Goal: Task Accomplishment & Management: Use online tool/utility

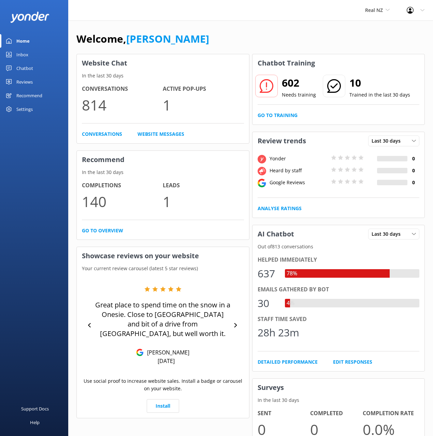
drag, startPoint x: 239, startPoint y: 32, endPoint x: 205, endPoint y: 45, distance: 36.3
click at [238, 33] on div "Welcome, [PERSON_NAME]" at bounding box center [250, 42] width 348 height 23
drag, startPoint x: 24, startPoint y: 68, endPoint x: 32, endPoint y: 69, distance: 8.5
click at [24, 68] on div "Chatbot" at bounding box center [24, 68] width 17 height 14
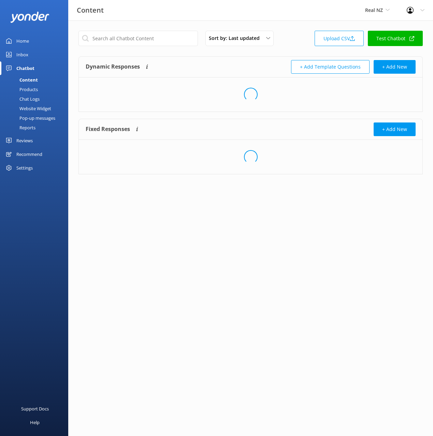
click at [241, 63] on div "Dynamic Responses The chatbot will generate a response based on the content inf…" at bounding box center [168, 67] width 165 height 14
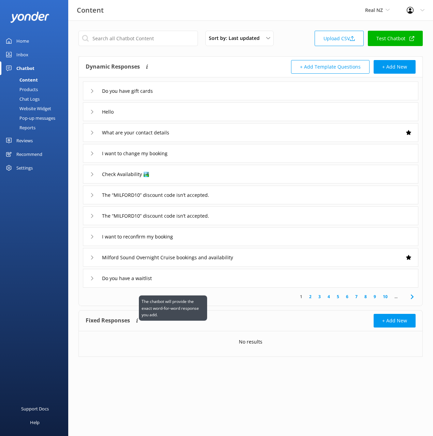
drag, startPoint x: 183, startPoint y: 323, endPoint x: 139, endPoint y: 321, distance: 44.4
click at [182, 322] on div "Fixed Responses The chatbot will provide the exact word-for-word response you a…" at bounding box center [168, 321] width 165 height 14
click at [164, 67] on div "Dynamic Responses The chatbot will generate a response based on the content inf…" at bounding box center [168, 67] width 165 height 14
click at [223, 58] on div "Dynamic Responses The chatbot will generate a response based on the content inf…" at bounding box center [250, 67] width 343 height 21
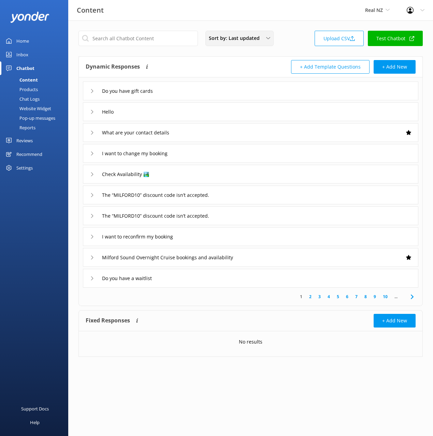
click at [244, 39] on span "Sort by: Last updated" at bounding box center [236, 37] width 55 height 7
drag, startPoint x: 296, startPoint y: 51, endPoint x: 311, endPoint y: 61, distance: 18.5
click at [295, 51] on div "Sort by: Last updated Title (A-Z) Last updated Upload CSV Test Chatbot Dynamic …" at bounding box center [250, 198] width 364 height 357
click at [261, 56] on div "Dynamic Responses The chatbot will generate a response based on the content inf…" at bounding box center [250, 181] width 344 height 250
click at [300, 44] on div "Sort by: Last updated Title (A-Z) Last updated Upload CSV Test Chatbot" at bounding box center [250, 40] width 344 height 19
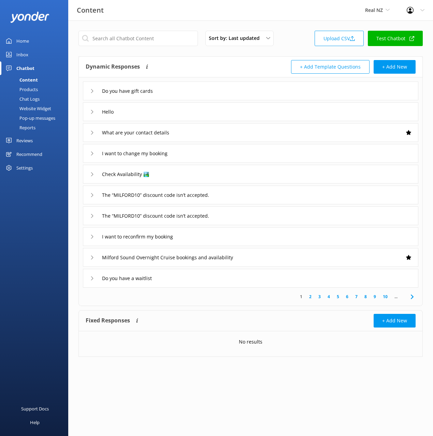
click at [227, 60] on div "Dynamic Responses The chatbot will generate a response based on the content inf…" at bounding box center [168, 67] width 165 height 14
click at [347, 68] on button "+ Add Template Questions" at bounding box center [330, 67] width 78 height 14
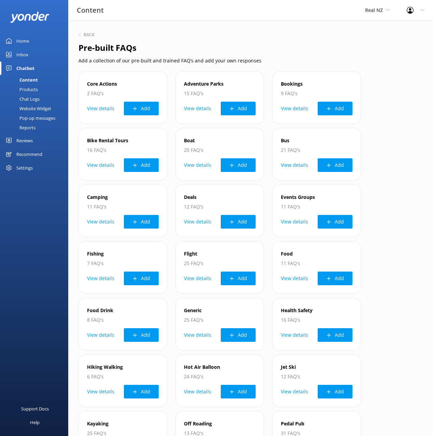
click at [30, 99] on div "Chat Logs" at bounding box center [21, 99] width 35 height 10
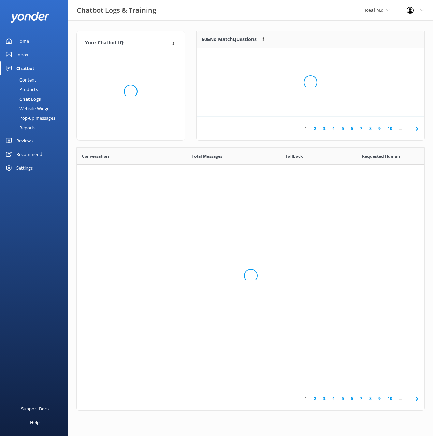
scroll to position [239, 347]
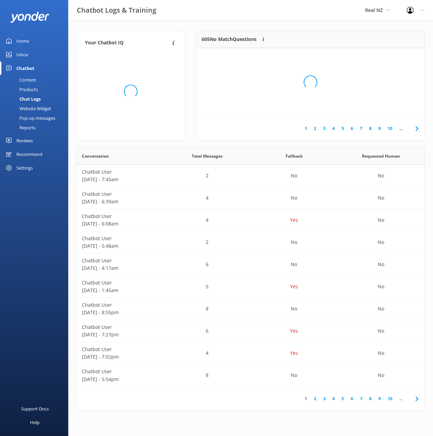
drag, startPoint x: 254, startPoint y: 147, endPoint x: 368, endPoint y: 138, distance: 114.2
click at [254, 147] on div "Loading.." at bounding box center [310, 82] width 214 height 436
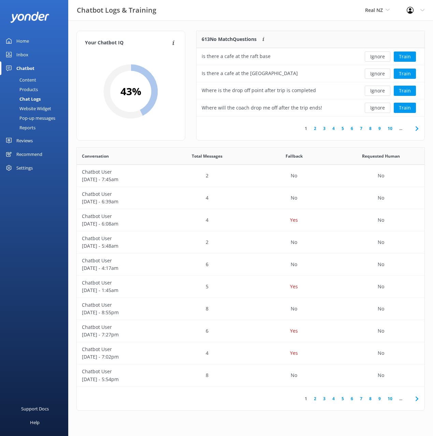
click at [36, 109] on div "Website Widget" at bounding box center [27, 109] width 47 height 10
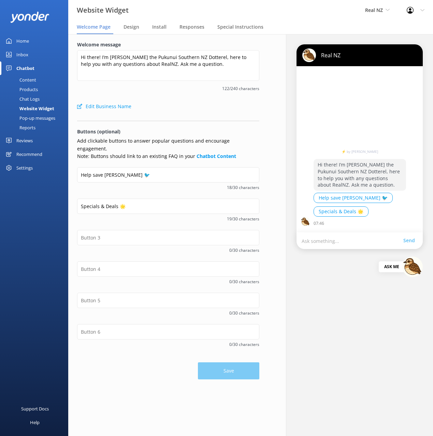
click at [26, 139] on div "Reviews" at bounding box center [24, 141] width 16 height 14
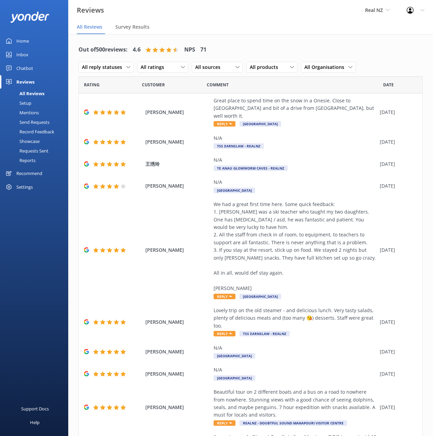
click at [35, 105] on link "Setup" at bounding box center [36, 103] width 64 height 10
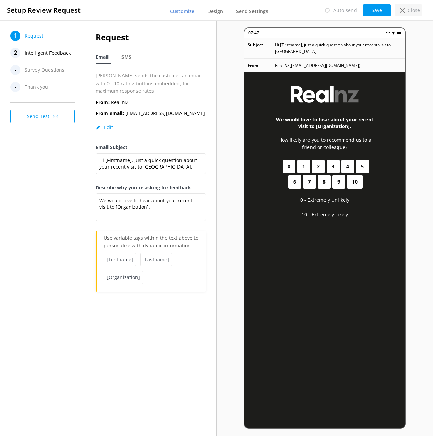
click at [409, 10] on p "Close" at bounding box center [413, 9] width 12 height 7
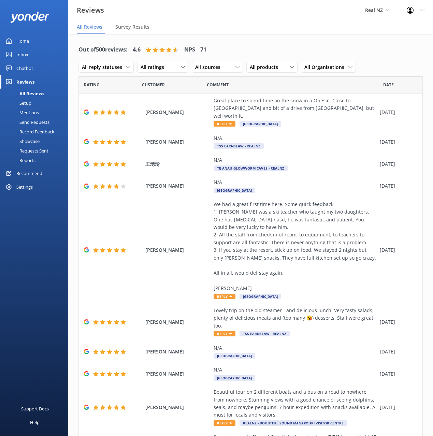
click at [32, 187] on div "Settings" at bounding box center [24, 187] width 16 height 14
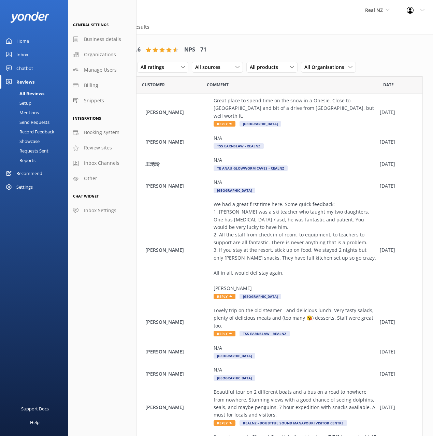
click at [23, 186] on div "Settings" at bounding box center [24, 187] width 16 height 14
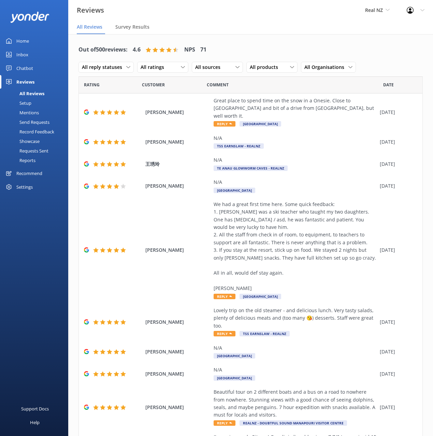
click at [23, 186] on div "Settings" at bounding box center [24, 187] width 16 height 14
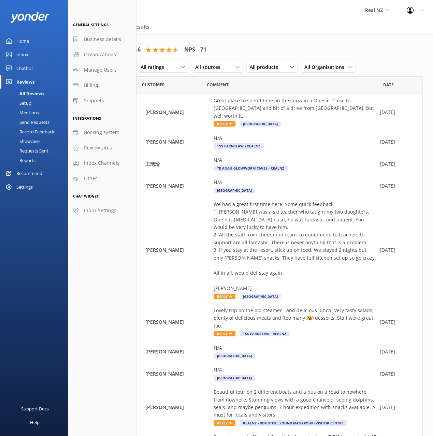
drag, startPoint x: 258, startPoint y: 39, endPoint x: 254, endPoint y: 39, distance: 3.8
click at [257, 39] on div "Out of 500 reviews: 4.6 NPS 71 All reply statuses All reply statuses Needs a re…" at bounding box center [250, 353] width 364 height 638
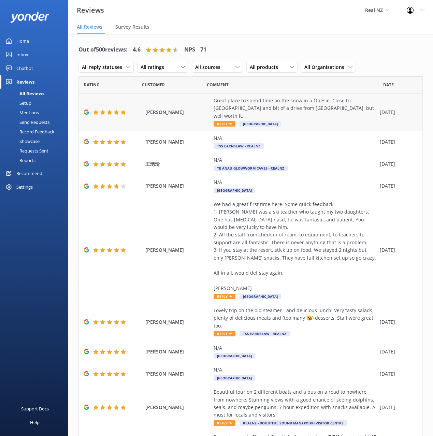
drag, startPoint x: 307, startPoint y: 31, endPoint x: 397, endPoint y: 118, distance: 125.8
click at [307, 31] on nav "All Reviews Survey Results" at bounding box center [250, 27] width 364 height 14
click at [27, 185] on div "Settings" at bounding box center [24, 187] width 16 height 14
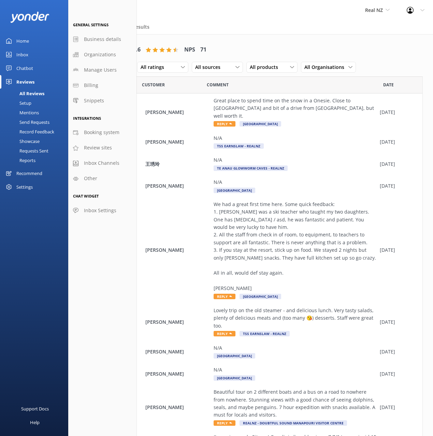
click at [21, 187] on div "Settings" at bounding box center [24, 187] width 16 height 14
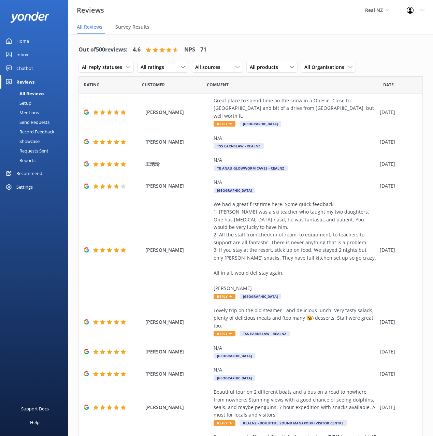
click at [22, 186] on div "Settings" at bounding box center [24, 187] width 16 height 14
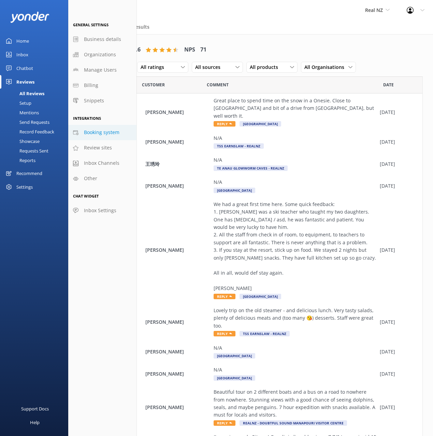
click at [116, 128] on link "Booking system" at bounding box center [102, 132] width 68 height 15
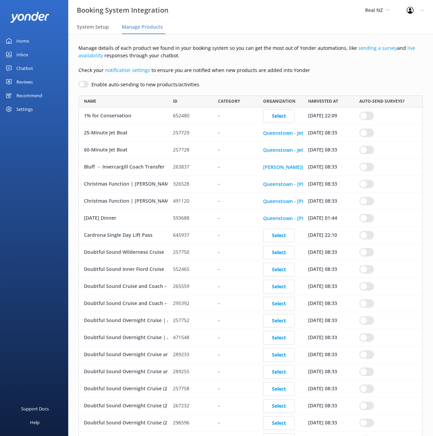
scroll to position [1546, 344]
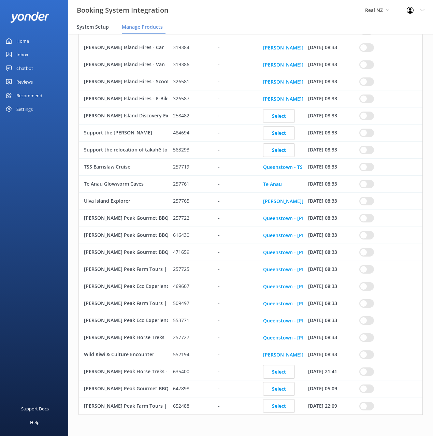
click at [88, 22] on div "System Setup" at bounding box center [94, 27] width 35 height 14
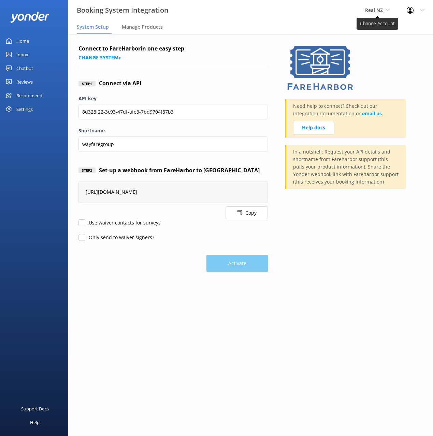
click at [375, 10] on span "Real NZ" at bounding box center [374, 10] width 18 height 6
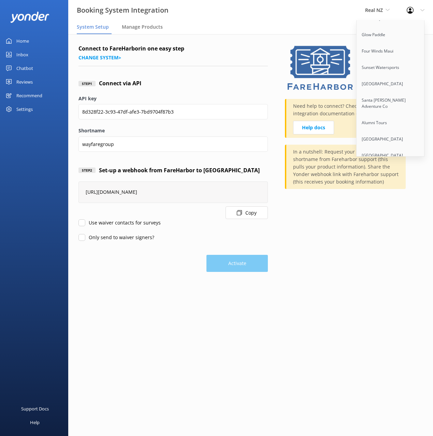
scroll to position [4341, 0]
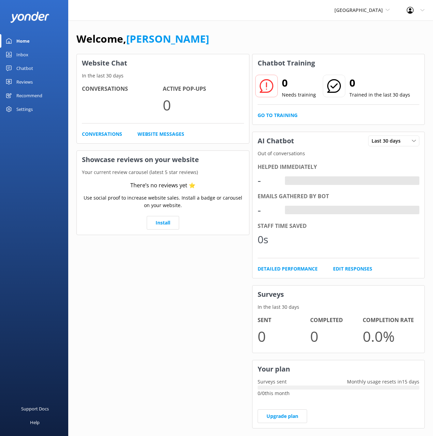
drag, startPoint x: 270, startPoint y: 32, endPoint x: 102, endPoint y: 84, distance: 176.0
click at [267, 32] on div "Welcome, [PERSON_NAME]" at bounding box center [250, 42] width 348 height 23
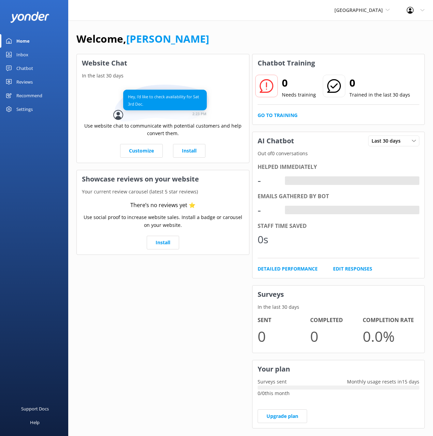
click at [26, 107] on div "Settings" at bounding box center [24, 109] width 16 height 14
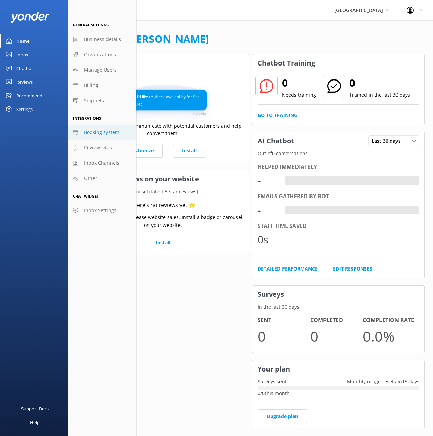
click at [94, 131] on span "Booking system" at bounding box center [101, 132] width 35 height 7
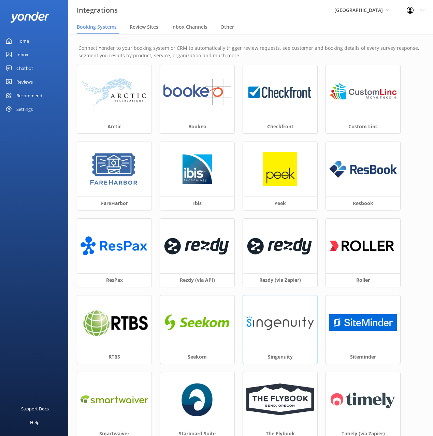
scroll to position [134, 0]
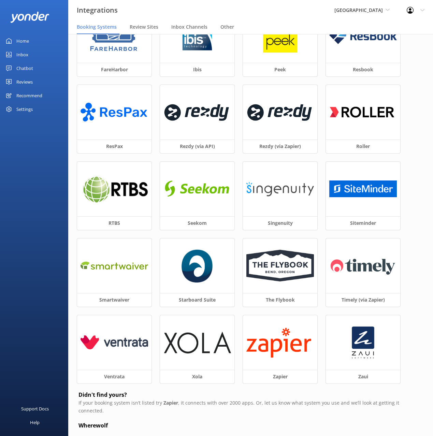
drag, startPoint x: 418, startPoint y: 10, endPoint x: 382, endPoint y: 54, distance: 56.7
click at [418, 10] on div "Profile Settings Logout" at bounding box center [415, 10] width 35 height 20
click at [393, 26] on link "Profile Settings" at bounding box center [399, 28] width 68 height 17
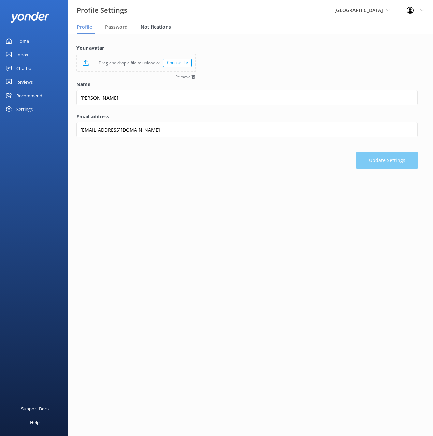
click at [151, 20] on div "Notifications" at bounding box center [156, 27] width 33 height 14
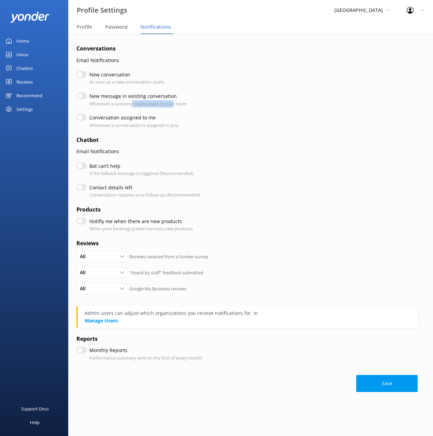
drag, startPoint x: 156, startPoint y: 104, endPoint x: 176, endPoint y: 104, distance: 20.1
click at [175, 104] on p "Whenever a customer replies back to your team" at bounding box center [137, 103] width 97 height 7
click at [185, 104] on p "Whenever a customer replies back to your team" at bounding box center [137, 103] width 97 height 7
click at [308, 30] on nav "Profile Password Notifications" at bounding box center [250, 27] width 364 height 14
click at [383, 152] on p "Email Notifications" at bounding box center [246, 151] width 341 height 7
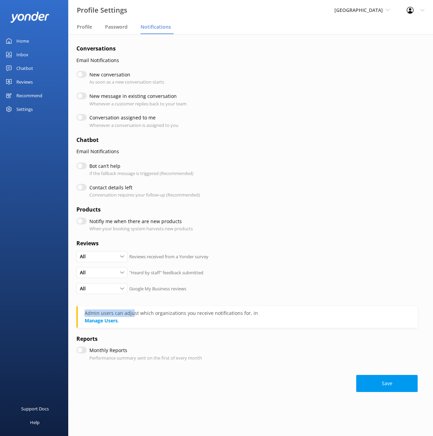
drag, startPoint x: 202, startPoint y: 308, endPoint x: 247, endPoint y: 309, distance: 45.7
click at [246, 309] on div "Admin users can adjust which organizations you receive notifications for, in" at bounding box center [248, 312] width 326 height 7
click at [235, 313] on div "Admin users can adjust which organizations you receive notifications for, in" at bounding box center [248, 312] width 326 height 7
drag, startPoint x: 170, startPoint y: 313, endPoint x: 301, endPoint y: 301, distance: 131.1
click at [170, 313] on div "Admin users can adjust which organizations you receive notifications for, in" at bounding box center [248, 312] width 326 height 7
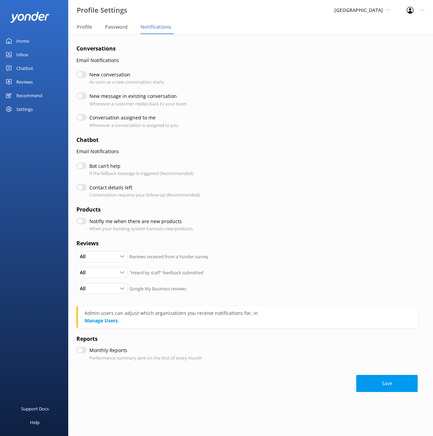
click at [18, 66] on div "Chatbot" at bounding box center [24, 68] width 17 height 14
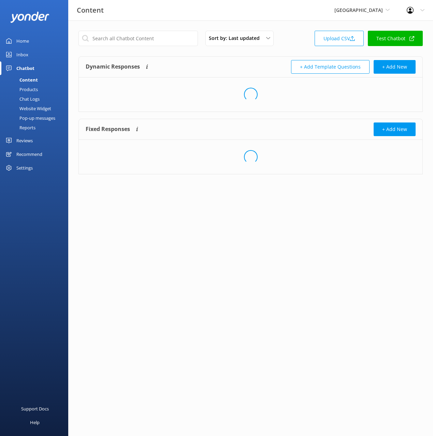
click at [33, 98] on div "Chat Logs" at bounding box center [21, 99] width 35 height 10
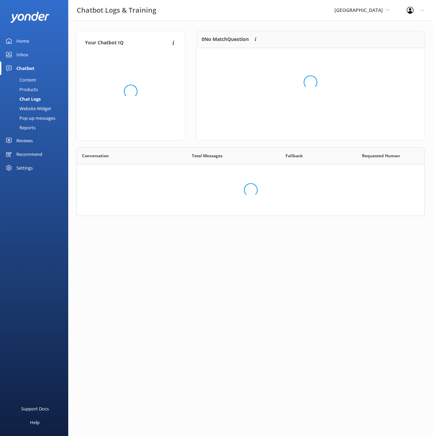
scroll to position [69, 348]
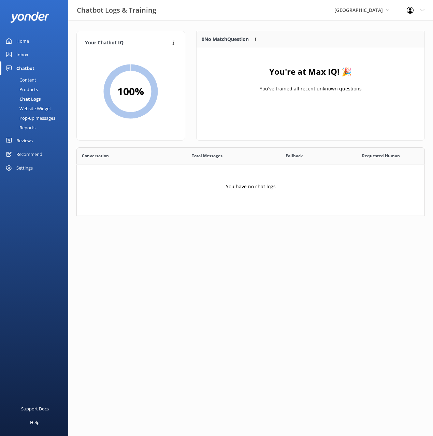
drag, startPoint x: 217, startPoint y: 21, endPoint x: 264, endPoint y: 24, distance: 47.1
click at [217, 21] on div "Your Chatbot IQ Your Chatbot IQ is the percentage of trained FAQs against untra…" at bounding box center [250, 124] width 364 height 209
drag, startPoint x: 282, startPoint y: 24, endPoint x: 324, endPoint y: 24, distance: 42.6
click at [283, 24] on div "Your Chatbot IQ Your Chatbot IQ is the percentage of trained FAQs against untra…" at bounding box center [250, 124] width 364 height 209
click at [328, 25] on div "Your Chatbot IQ Your Chatbot IQ is the percentage of trained FAQs against untra…" at bounding box center [250, 124] width 364 height 209
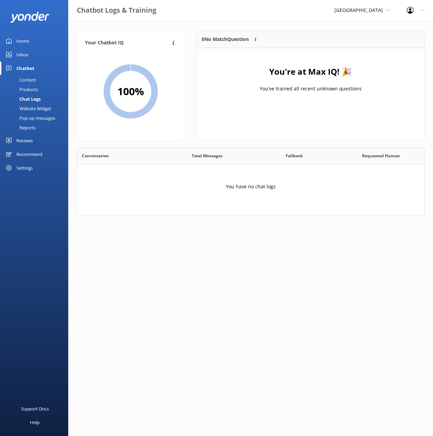
click at [24, 139] on div "Reviews" at bounding box center [24, 141] width 16 height 14
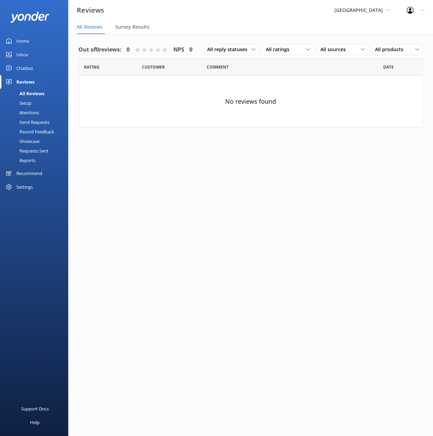
drag, startPoint x: 37, startPoint y: 112, endPoint x: 51, endPoint y: 113, distance: 13.3
click at [37, 112] on div "Mentions" at bounding box center [21, 113] width 35 height 10
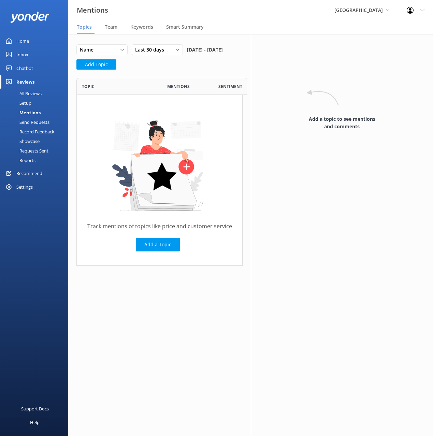
scroll to position [188, 166]
click at [200, 74] on div "Name Name Highest mentions Last 30 days Last 7 days Last 30 days Last 90 days L…" at bounding box center [159, 58] width 166 height 29
drag, startPoint x: 210, startPoint y: 83, endPoint x: 216, endPoint y: 83, distance: 6.8
click at [211, 74] on div "Name Name Highest mentions Last 30 days Last 7 days Last 30 days Last 90 days L…" at bounding box center [159, 58] width 166 height 29
click at [199, 74] on div "Name Name Highest mentions Last 30 days Last 7 days Last 30 days Last 90 days L…" at bounding box center [159, 58] width 166 height 29
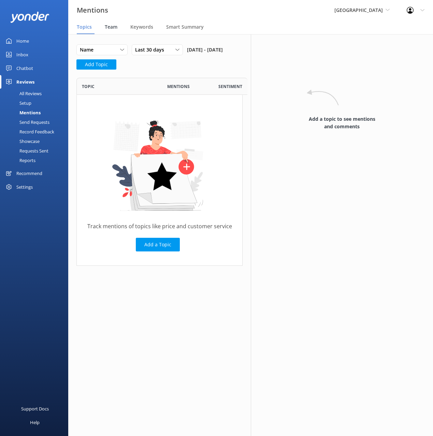
click at [112, 24] on span "Team" at bounding box center [111, 27] width 13 height 7
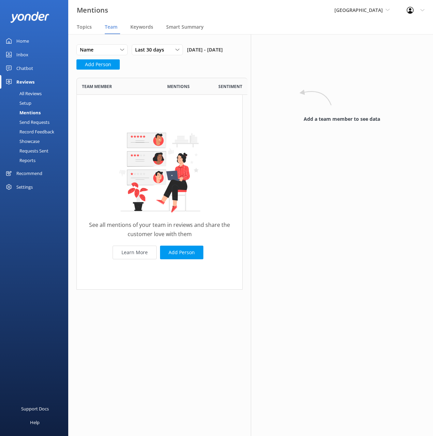
scroll to position [212, 166]
drag, startPoint x: 221, startPoint y: 213, endPoint x: 223, endPoint y: 244, distance: 30.8
click at [221, 213] on div "See all mentions of your team in reviews and share the customer love with them …" at bounding box center [159, 192] width 166 height 194
click at [133, 259] on link "Learn More" at bounding box center [134, 252] width 44 height 14
drag, startPoint x: 35, startPoint y: 41, endPoint x: 44, endPoint y: 46, distance: 9.6
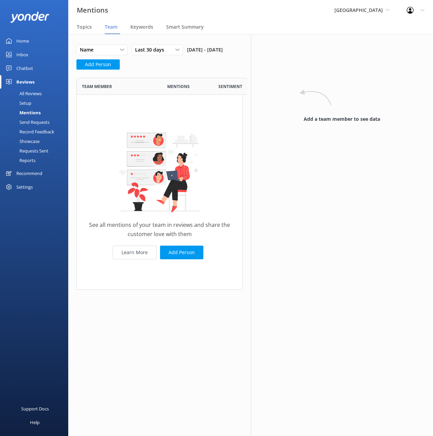
click at [36, 41] on link "Home" at bounding box center [34, 41] width 68 height 14
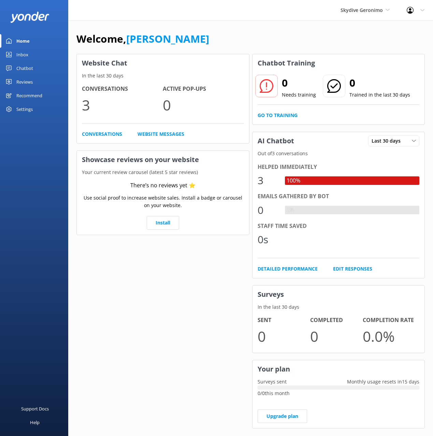
click at [277, 30] on div "Welcome, Mikayla Website Chat In the last 30 days Conversations 3 Active Pop-up…" at bounding box center [250, 234] width 364 height 428
drag, startPoint x: 23, startPoint y: 67, endPoint x: 29, endPoint y: 81, distance: 15.3
click at [23, 67] on div "Chatbot" at bounding box center [24, 68] width 17 height 14
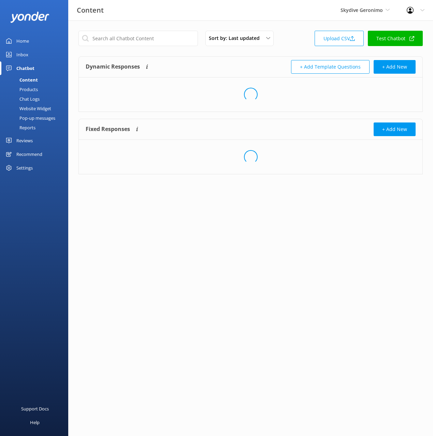
click at [34, 87] on div "Products" at bounding box center [21, 90] width 34 height 10
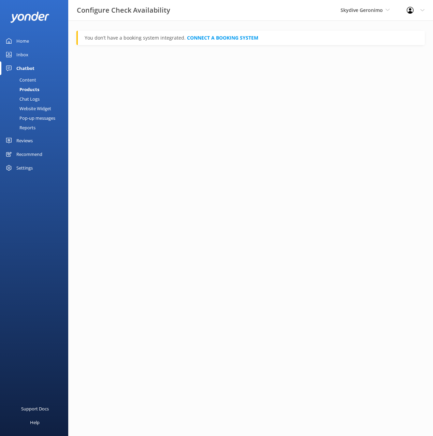
click at [176, 83] on html "Configure Check Availability Skydive Geronimo Black Cat Cruises Banff Airporter…" at bounding box center [216, 218] width 433 height 436
drag, startPoint x: 262, startPoint y: 16, endPoint x: 174, endPoint y: 15, distance: 87.6
click at [260, 16] on div "Configure Check Availability Skydive Geronimo Black Cat Cruises Banff Airporter…" at bounding box center [216, 10] width 433 height 20
click at [32, 84] on div "Content" at bounding box center [20, 80] width 32 height 10
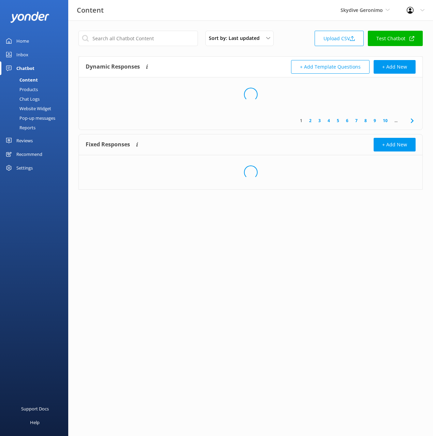
click at [191, 62] on div "Dynamic Responses The chatbot will generate a response based on the content inf…" at bounding box center [168, 67] width 165 height 14
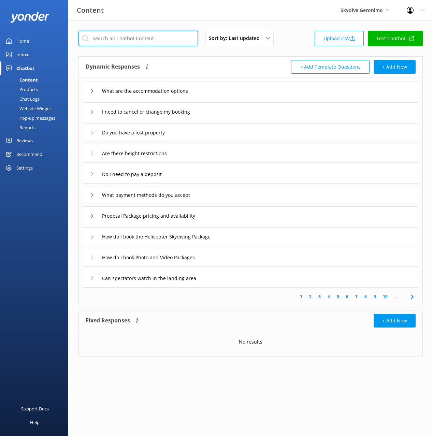
click at [144, 42] on input "text" at bounding box center [137, 38] width 119 height 15
paste input "Do you have any female skydive instructors"
type input "Do you have any female skydive instructors"
drag, startPoint x: 296, startPoint y: 35, endPoint x: 334, endPoint y: 35, distance: 38.9
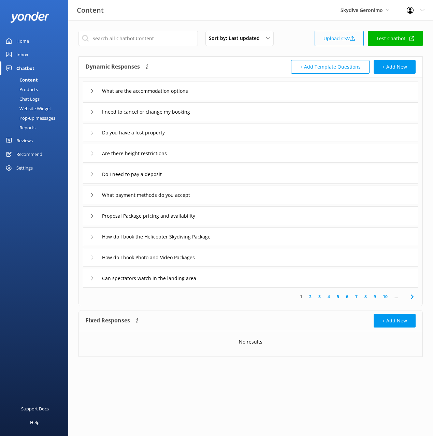
click at [296, 34] on div "Sort by: Last updated Title (A-Z) Last updated Upload CSV Test Chatbot" at bounding box center [250, 40] width 344 height 19
click at [340, 35] on link "Upload CSV" at bounding box center [338, 38] width 49 height 15
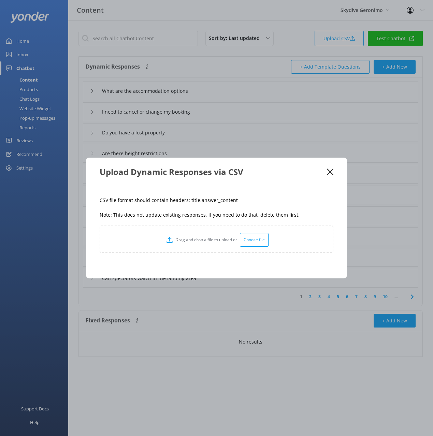
click at [191, 200] on p "CSV file format should contain headers: title,answer_content" at bounding box center [216, 199] width 233 height 7
click at [190, 200] on p "CSV file format should contain headers: title,answer_content" at bounding box center [216, 199] width 233 height 7
copy p "title"
drag, startPoint x: 233, startPoint y: 200, endPoint x: 199, endPoint y: 203, distance: 34.2
click at [198, 202] on p "CSV file format should contain headers: title,answer_content" at bounding box center [216, 199] width 233 height 7
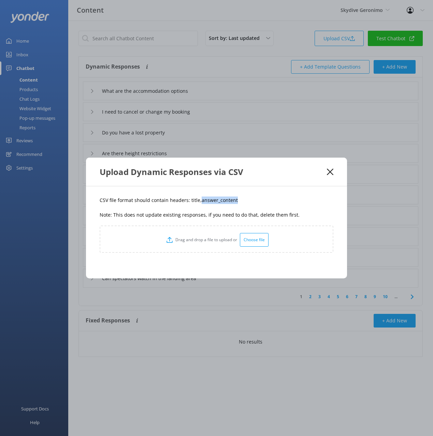
copy p "answer_content"
click at [276, 194] on div "CSV file format should contain headers: title,answer_content Note: This does no…" at bounding box center [216, 232] width 261 height 92
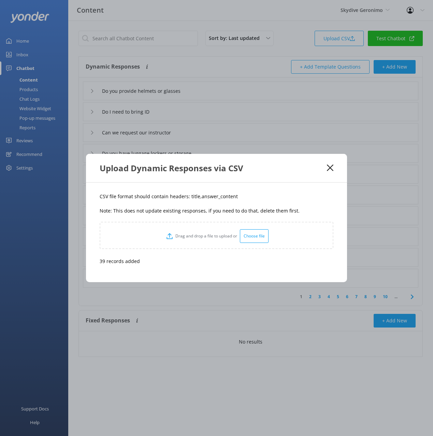
drag, startPoint x: 329, startPoint y: 165, endPoint x: 330, endPoint y: 170, distance: 5.6
click at [329, 165] on icon at bounding box center [330, 167] width 6 height 7
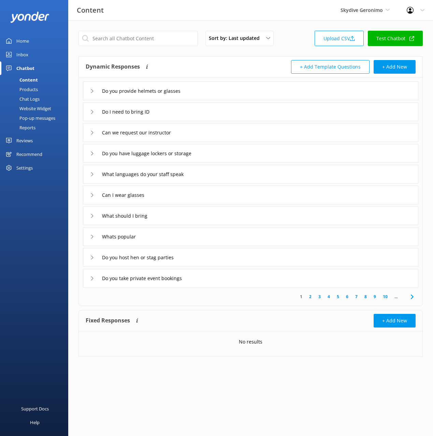
drag, startPoint x: 187, startPoint y: 66, endPoint x: 202, endPoint y: 70, distance: 15.8
click at [187, 66] on div "Dynamic Responses The chatbot will generate a response based on the content inf…" at bounding box center [168, 67] width 165 height 14
click at [216, 67] on div "Dynamic Responses The chatbot will generate a response based on the content inf…" at bounding box center [168, 67] width 165 height 14
click at [186, 239] on div "Whats popular" at bounding box center [250, 236] width 335 height 19
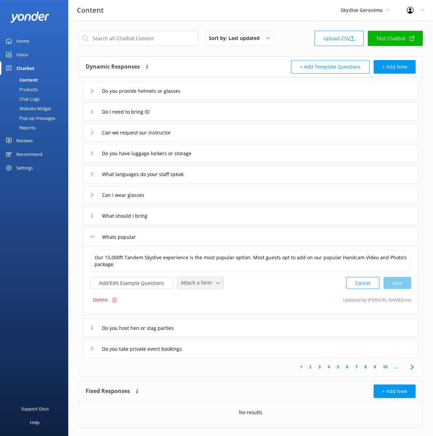
drag, startPoint x: 187, startPoint y: 278, endPoint x: 207, endPoint y: 290, distance: 23.3
click at [188, 278] on div "Attach a form" at bounding box center [200, 282] width 43 height 9
click at [203, 315] on link "Check availability" at bounding box center [208, 311] width 61 height 14
click at [218, 176] on div "What languages do your staff speak" at bounding box center [250, 174] width 335 height 19
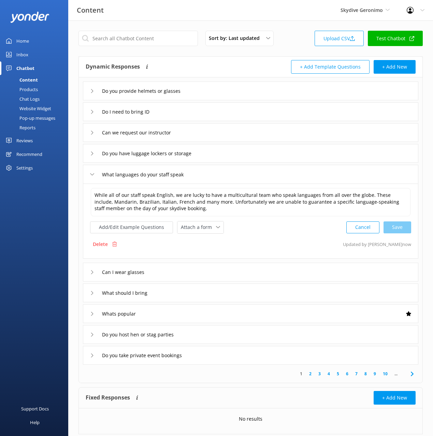
drag, startPoint x: 219, startPoint y: 175, endPoint x: 226, endPoint y: 180, distance: 8.3
click at [219, 175] on div "What languages do your staff speak" at bounding box center [250, 174] width 335 height 19
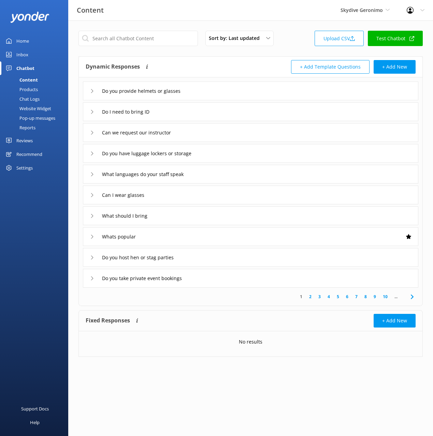
click at [206, 136] on div "Can we request our instructor" at bounding box center [250, 132] width 335 height 19
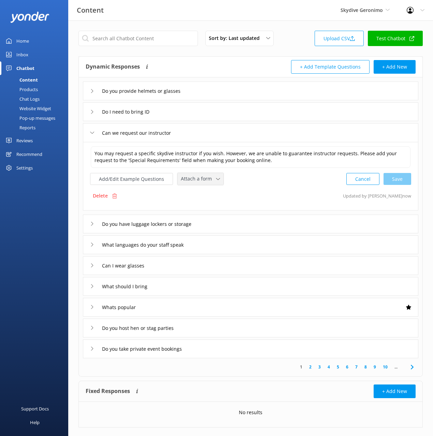
drag, startPoint x: 205, startPoint y: 175, endPoint x: 213, endPoint y: 187, distance: 13.8
click at [205, 175] on span "Attach a form" at bounding box center [198, 178] width 35 height 7
click at [257, 182] on div "Add/Edit Example Questions Attach a form Leave contact details Check availabili…" at bounding box center [250, 178] width 321 height 13
click at [224, 334] on div "Do you host hen or stag parties" at bounding box center [250, 327] width 335 height 19
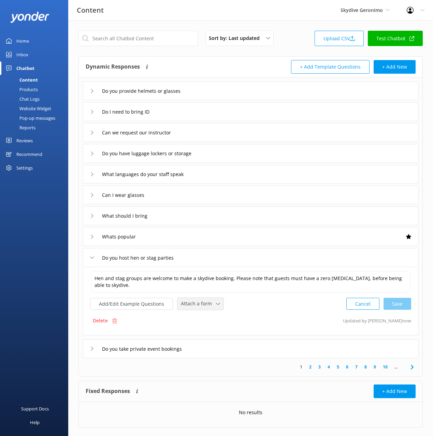
drag, startPoint x: 202, startPoint y: 299, endPoint x: 204, endPoint y: 308, distance: 9.1
click at [202, 299] on div "Attach a form" at bounding box center [200, 303] width 43 height 9
drag, startPoint x: 207, startPoint y: 316, endPoint x: 225, endPoint y: 329, distance: 22.0
click at [207, 316] on div "Leave contact details" at bounding box center [202, 318] width 42 height 7
click at [257, 351] on div "Do you take private event bookings" at bounding box center [250, 347] width 335 height 19
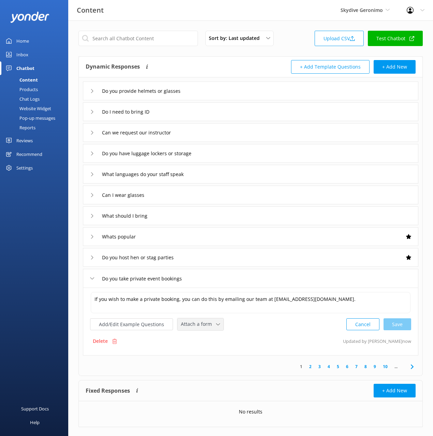
drag, startPoint x: 206, startPoint y: 324, endPoint x: 214, endPoint y: 334, distance: 12.3
click at [206, 324] on span "Attach a form" at bounding box center [198, 323] width 35 height 7
drag, startPoint x: 221, startPoint y: 334, endPoint x: 247, endPoint y: 338, distance: 27.2
click at [220, 334] on link "Leave contact details" at bounding box center [208, 339] width 61 height 14
click at [411, 366] on icon at bounding box center [412, 366] width 8 height 8
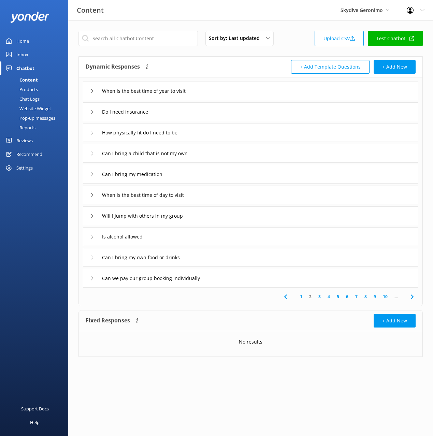
click at [189, 66] on div "Dynamic Responses The chatbot will generate a response based on the content inf…" at bounding box center [168, 67] width 165 height 14
click at [237, 298] on div "1 2 3 4 5 6 7 8 9 10 ..." at bounding box center [250, 296] width 341 height 18
click at [236, 93] on div "When is the best time of year to visit" at bounding box center [250, 90] width 335 height 19
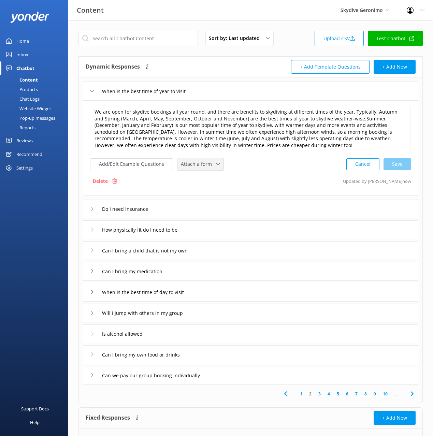
click at [201, 163] on span "Attach a form" at bounding box center [198, 163] width 35 height 7
click at [209, 192] on div "Check availability" at bounding box center [198, 192] width 34 height 7
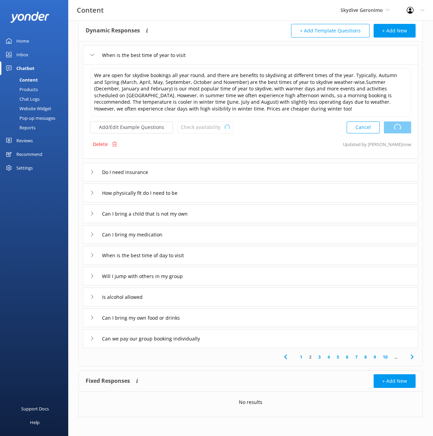
scroll to position [38, 0]
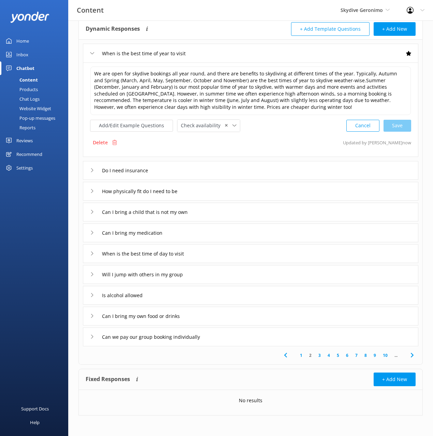
click at [216, 254] on div "When is the best time of day to visit" at bounding box center [250, 253] width 335 height 19
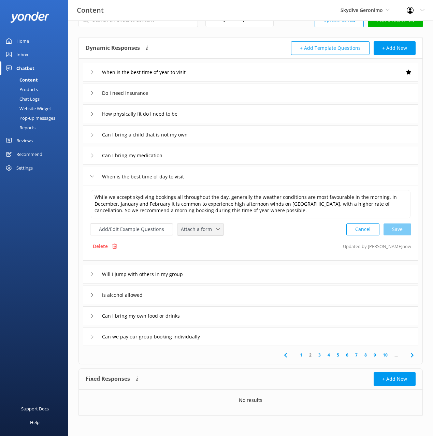
drag, startPoint x: 201, startPoint y: 233, endPoint x: 207, endPoint y: 254, distance: 21.6
click at [201, 233] on span "Attach a form" at bounding box center [198, 228] width 35 height 7
click at [206, 256] on div "Check availability" at bounding box center [198, 257] width 34 height 7
click at [413, 353] on icon at bounding box center [412, 355] width 8 height 8
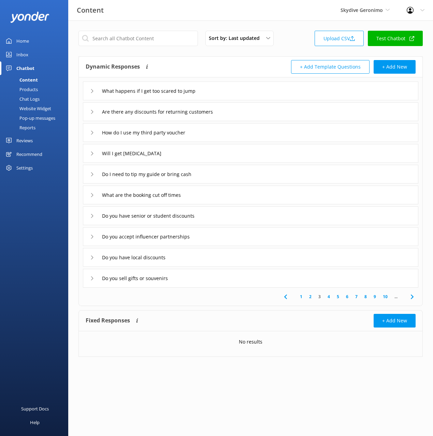
click at [191, 66] on div "Dynamic Responses The chatbot will generate a response based on the content inf…" at bounding box center [168, 67] width 165 height 14
click at [250, 97] on div "What happens if I get too scared to jump" at bounding box center [250, 90] width 335 height 19
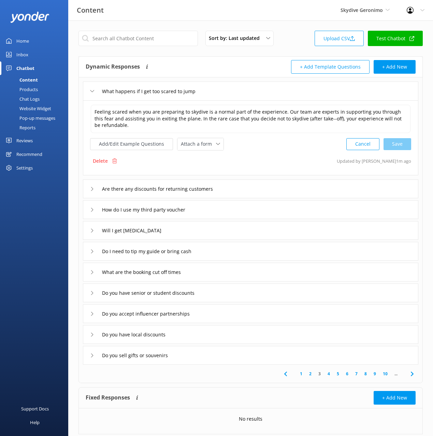
click at [239, 88] on div "What happens if I get too scared to jump" at bounding box center [250, 90] width 335 height 19
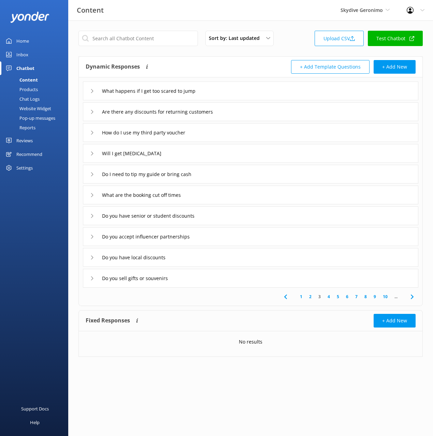
click at [226, 198] on div "What are the booking cut off times" at bounding box center [250, 194] width 335 height 19
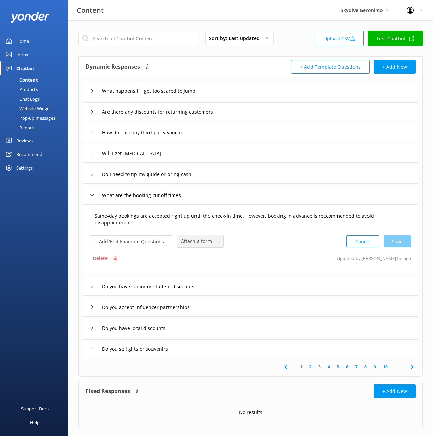
click at [206, 241] on span "Attach a form" at bounding box center [198, 240] width 35 height 7
drag, startPoint x: 205, startPoint y: 269, endPoint x: 229, endPoint y: 265, distance: 24.9
click at [205, 269] on div "Check availability" at bounding box center [198, 269] width 34 height 7
click at [215, 196] on div "What are the booking cut off times" at bounding box center [250, 194] width 335 height 19
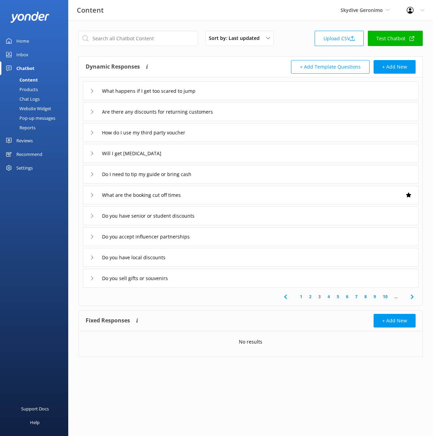
click at [47, 230] on div "Support Docs Help" at bounding box center [34, 327] width 68 height 218
drag, startPoint x: 31, startPoint y: 89, endPoint x: 58, endPoint y: 78, distance: 28.9
click at [31, 89] on div "Products" at bounding box center [21, 90] width 34 height 10
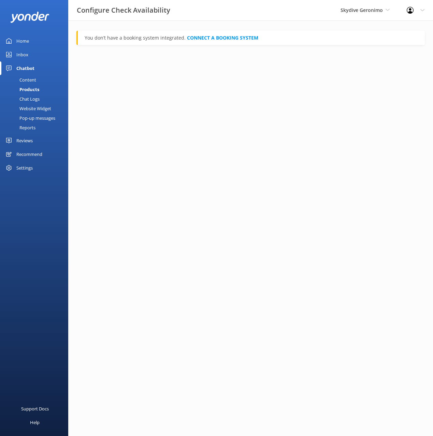
drag, startPoint x: 25, startPoint y: 77, endPoint x: 32, endPoint y: 76, distance: 6.5
click at [26, 77] on div "Content" at bounding box center [20, 80] width 32 height 10
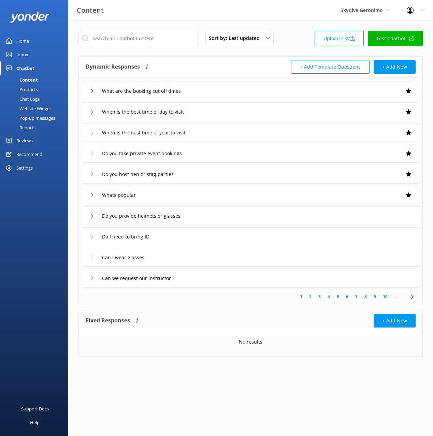
click at [202, 59] on div "Dynamic Responses The chatbot will generate a response based on the content inf…" at bounding box center [250, 67] width 343 height 21
drag, startPoint x: 37, startPoint y: 42, endPoint x: 53, endPoint y: 40, distance: 15.5
click at [37, 41] on link "Home" at bounding box center [34, 41] width 68 height 14
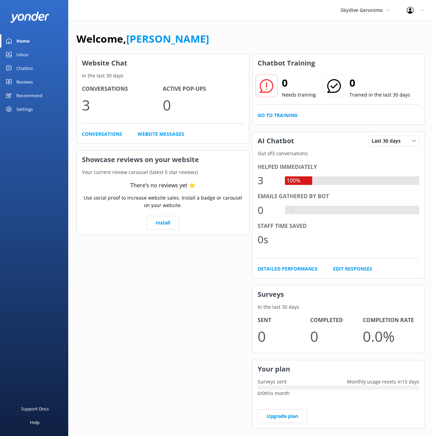
click at [238, 25] on div "Welcome, Mikayla Website Chat In the last 30 days Conversations 3 Active Pop-up…" at bounding box center [250, 234] width 364 height 428
drag, startPoint x: 229, startPoint y: 29, endPoint x: 211, endPoint y: 1, distance: 33.6
click at [229, 28] on div "Welcome, Mikayla Website Chat In the last 30 days Conversations 3 Active Pop-up…" at bounding box center [250, 234] width 364 height 428
